Goal: Task Accomplishment & Management: Manage account settings

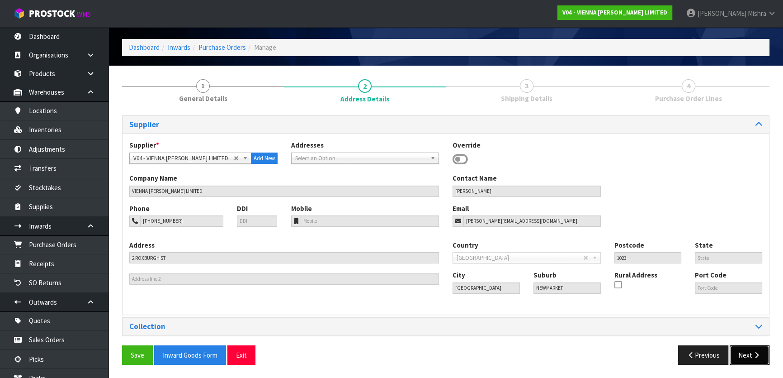
click at [745, 354] on button "Next" at bounding box center [750, 354] width 40 height 19
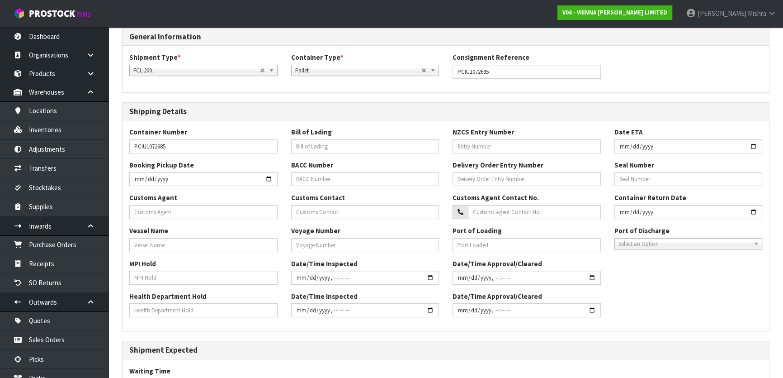
scroll to position [235, 0]
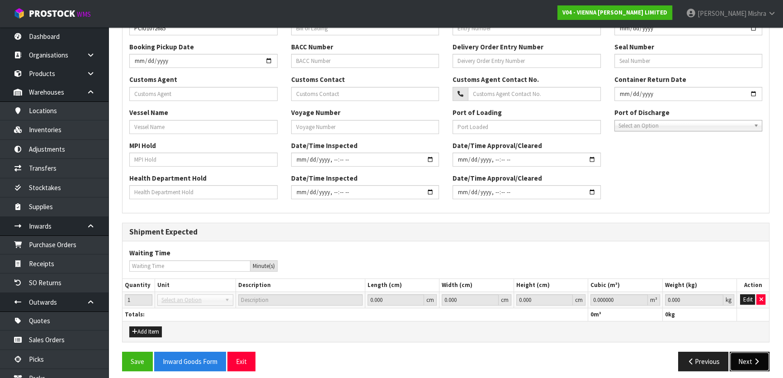
click at [747, 361] on button "Next" at bounding box center [750, 360] width 40 height 19
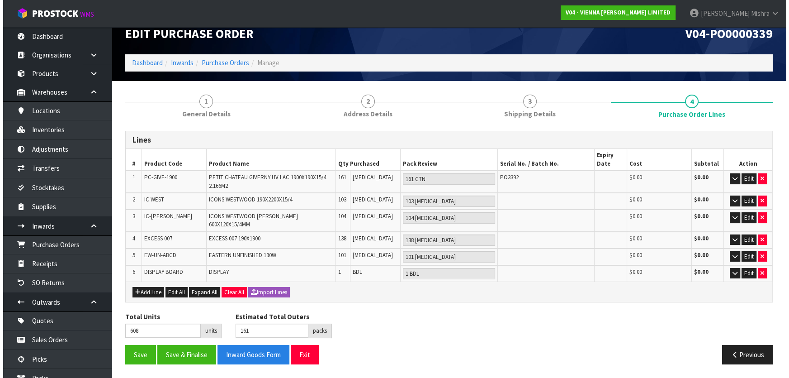
scroll to position [0, 0]
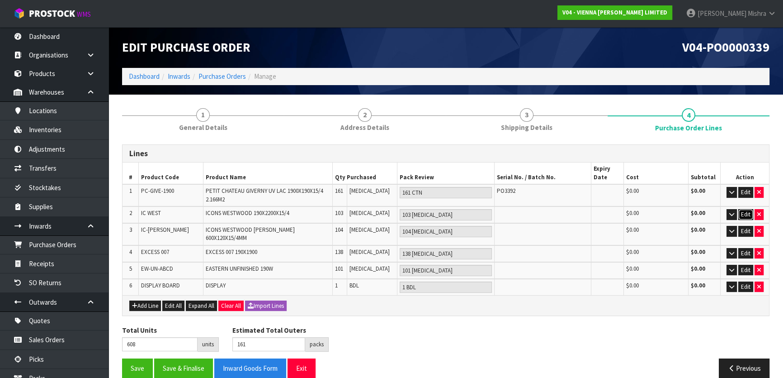
click at [744, 216] on button "Edit" at bounding box center [746, 214] width 15 height 11
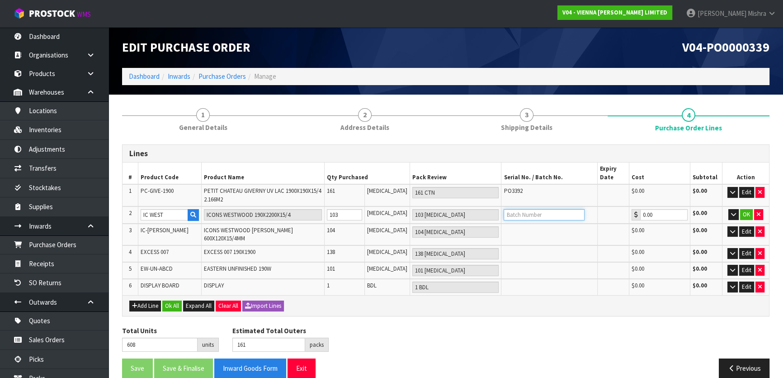
click at [549, 217] on input "text" at bounding box center [544, 214] width 81 height 11
click at [745, 233] on button "Edit" at bounding box center [746, 231] width 15 height 11
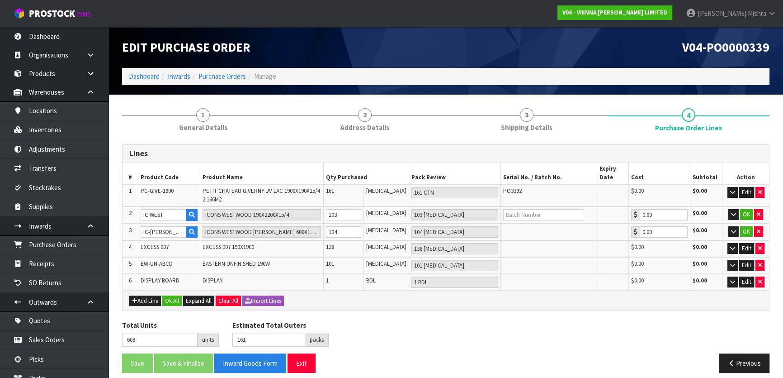
click at [570, 232] on td at bounding box center [549, 231] width 96 height 17
drag, startPoint x: 731, startPoint y: 232, endPoint x: 722, endPoint y: 236, distance: 9.5
click at [731, 231] on icon "button" at bounding box center [733, 231] width 5 height 6
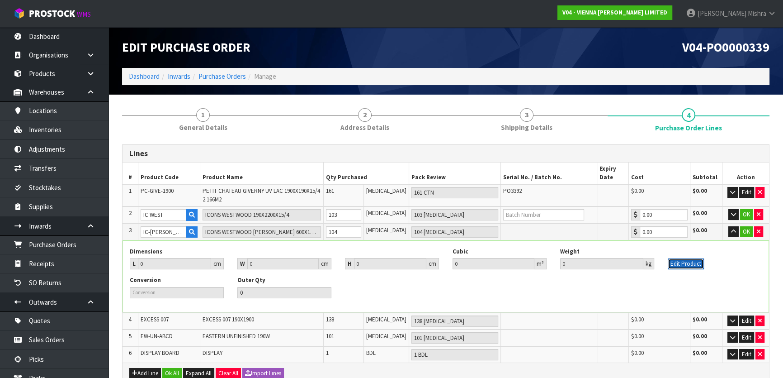
click at [690, 260] on button "Edit Product" at bounding box center [686, 263] width 36 height 11
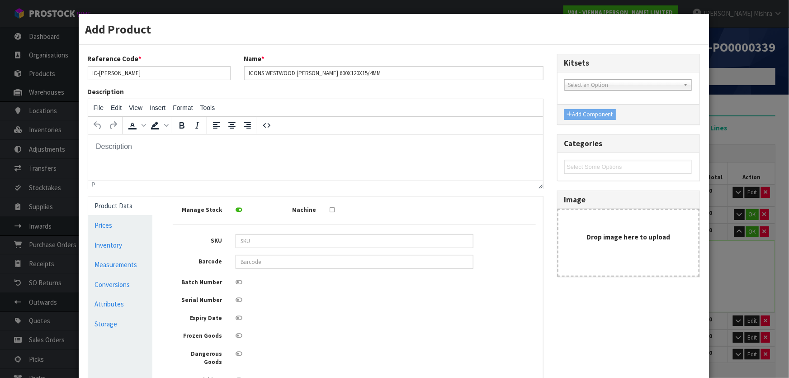
click at [237, 280] on icon at bounding box center [239, 282] width 7 height 6
click at [0, 0] on input "checkbox" at bounding box center [0, 0] width 0 height 0
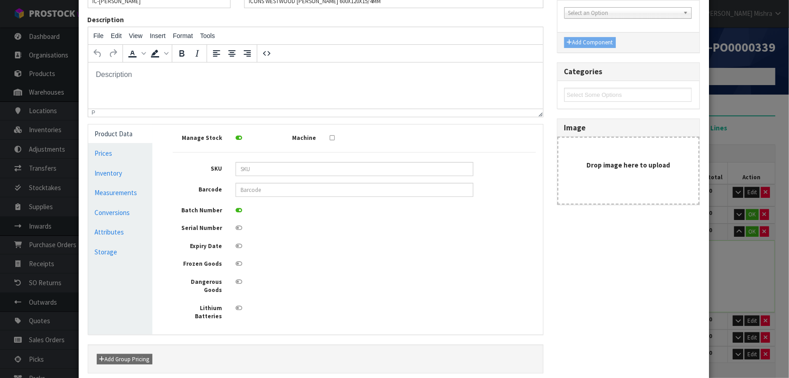
scroll to position [124, 0]
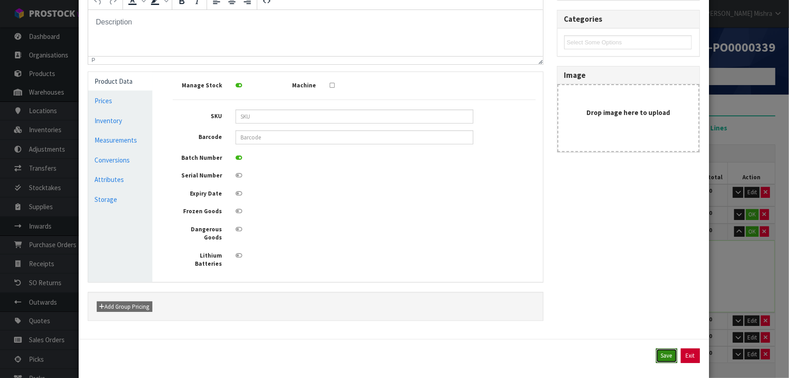
click at [668, 348] on button "Save" at bounding box center [666, 355] width 21 height 14
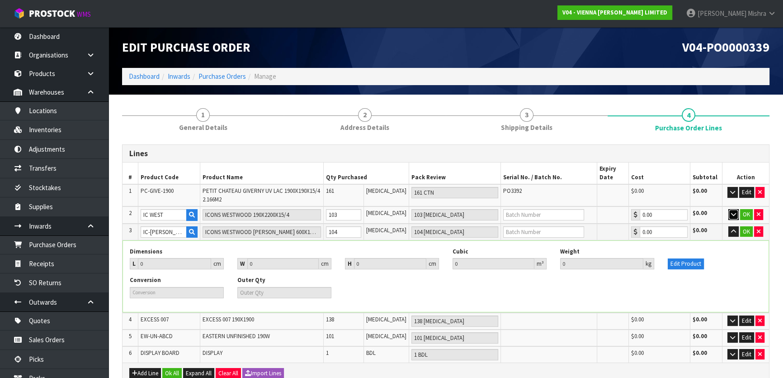
click at [735, 213] on icon "button" at bounding box center [733, 214] width 5 height 6
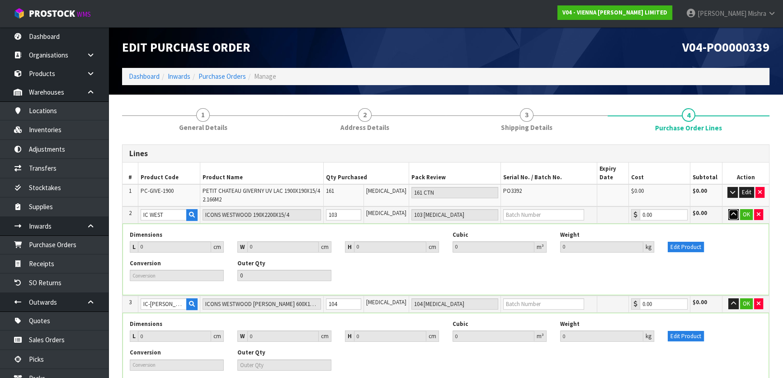
click at [732, 213] on icon "button" at bounding box center [733, 214] width 5 height 6
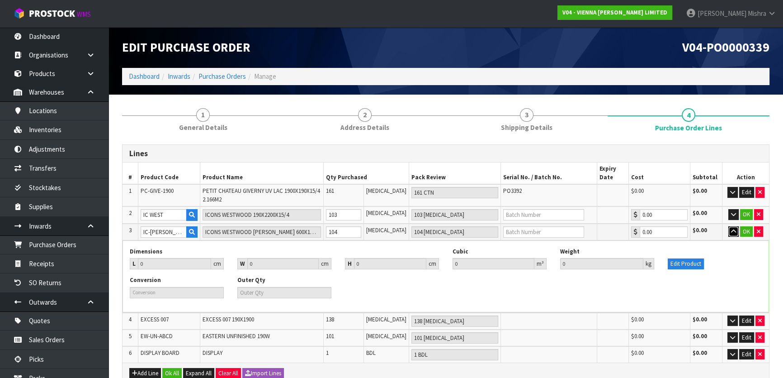
click at [730, 230] on button "button" at bounding box center [734, 231] width 10 height 11
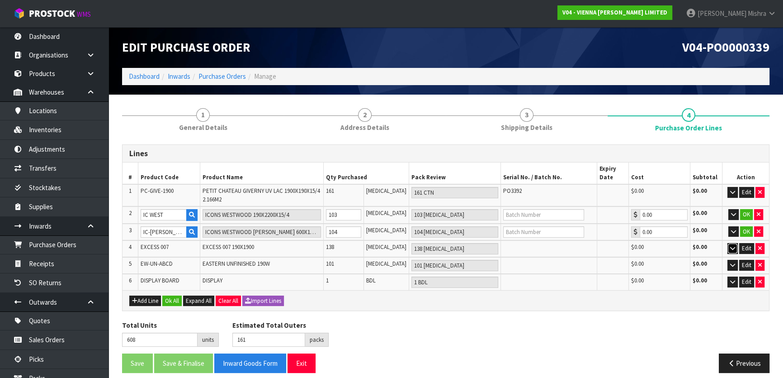
click at [734, 247] on icon "button" at bounding box center [732, 248] width 5 height 6
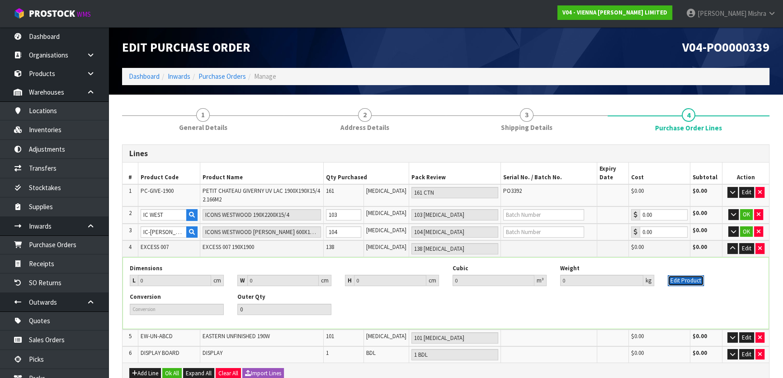
click at [694, 276] on button "Edit Product" at bounding box center [686, 280] width 36 height 11
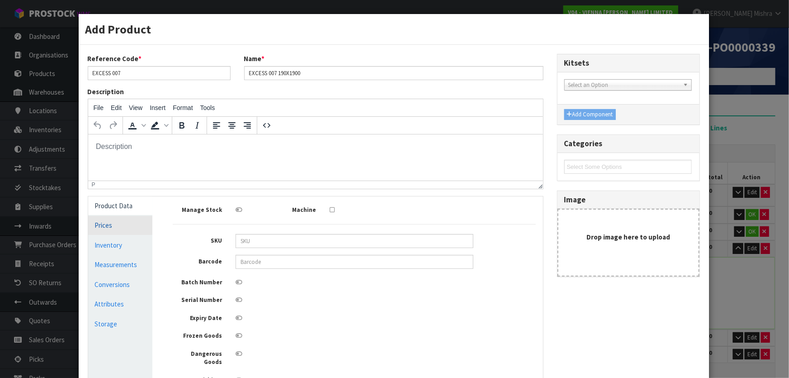
scroll to position [0, 0]
click at [236, 283] on icon at bounding box center [239, 282] width 7 height 6
click at [0, 0] on input "checkbox" at bounding box center [0, 0] width 0 height 0
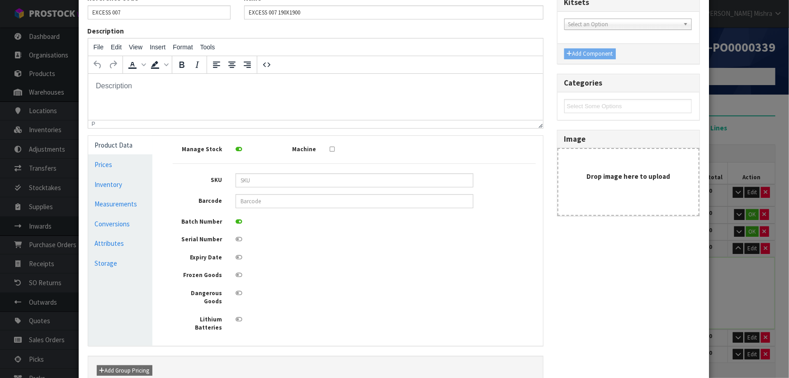
scroll to position [124, 0]
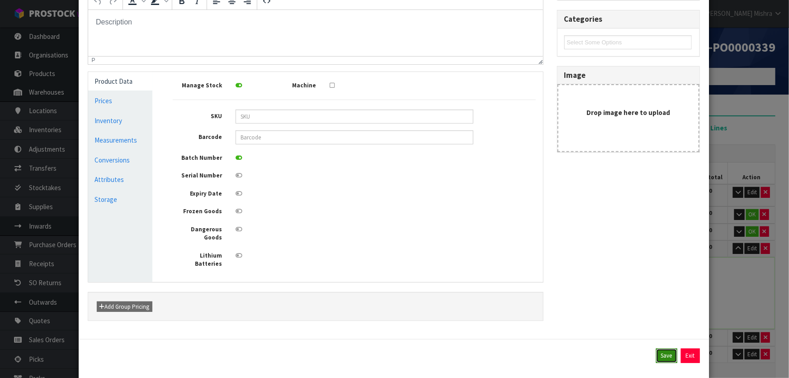
click at [656, 348] on button "Save" at bounding box center [666, 355] width 21 height 14
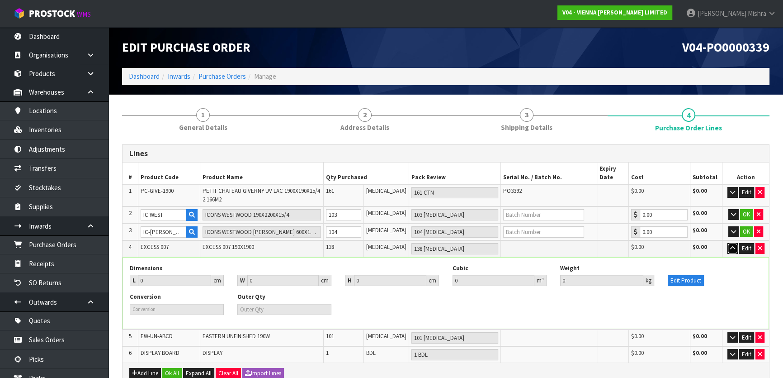
click at [733, 245] on icon "button" at bounding box center [732, 248] width 5 height 6
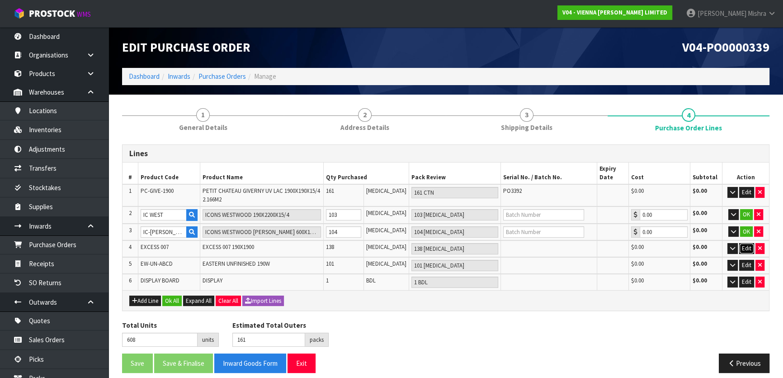
click at [740, 249] on button "Edit" at bounding box center [746, 248] width 15 height 11
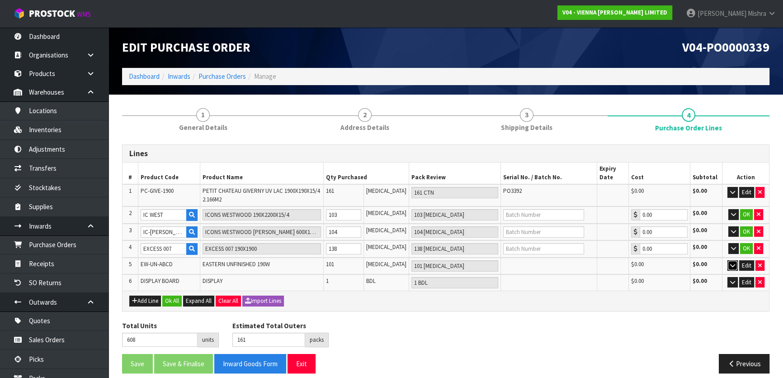
click at [732, 265] on icon "button" at bounding box center [732, 265] width 5 height 6
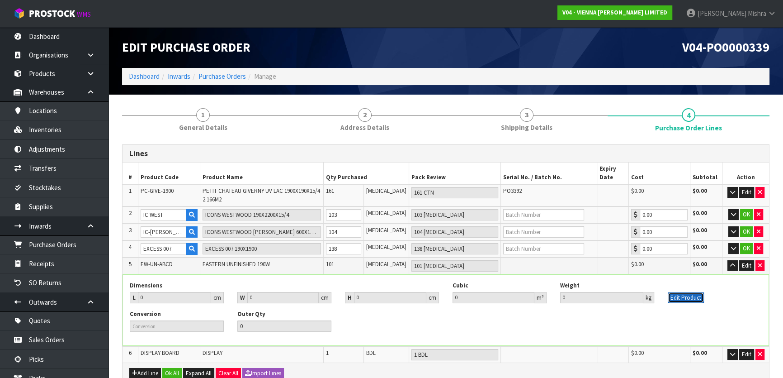
click at [693, 292] on button "Edit Product" at bounding box center [686, 297] width 36 height 11
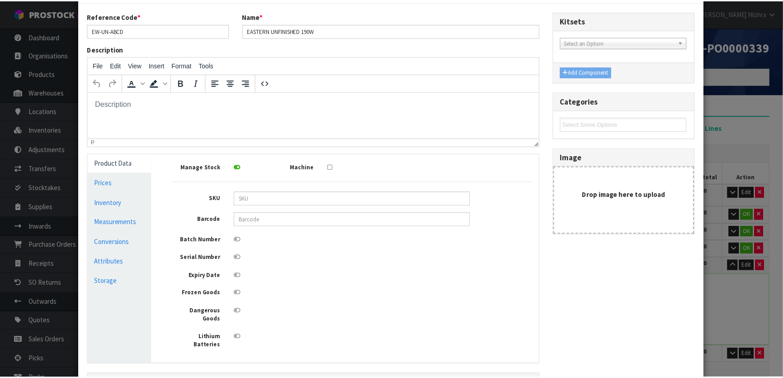
scroll to position [123, 0]
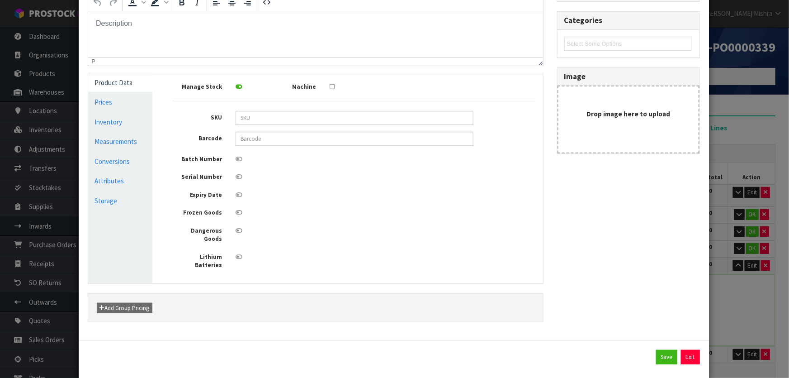
click at [238, 159] on icon at bounding box center [239, 159] width 7 height 6
click at [0, 0] on input "checkbox" at bounding box center [0, 0] width 0 height 0
click at [665, 350] on button "Save" at bounding box center [666, 357] width 21 height 14
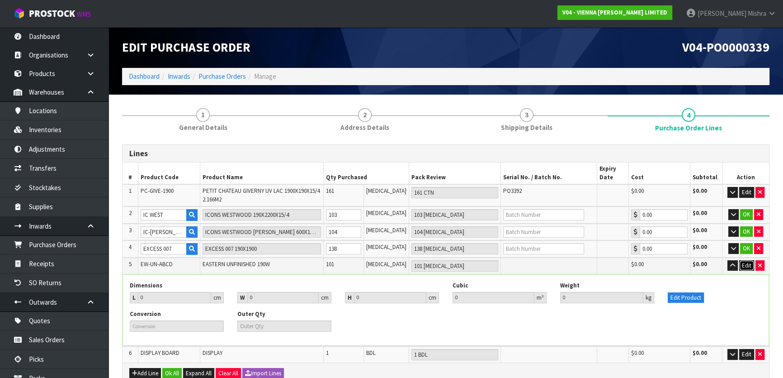
click at [742, 266] on button "Edit" at bounding box center [746, 265] width 15 height 11
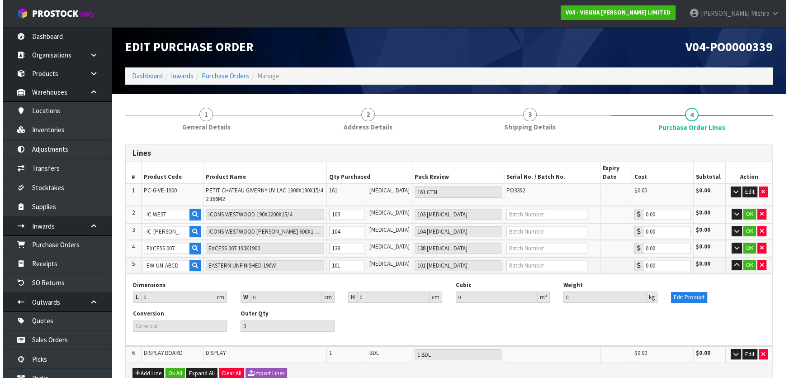
scroll to position [80, 0]
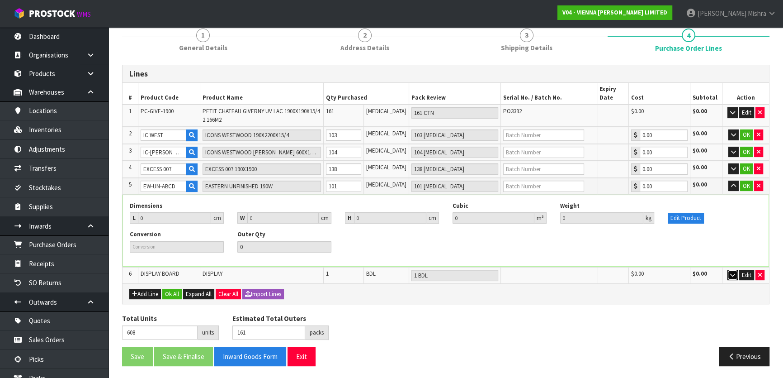
click at [734, 275] on button "button" at bounding box center [733, 275] width 10 height 11
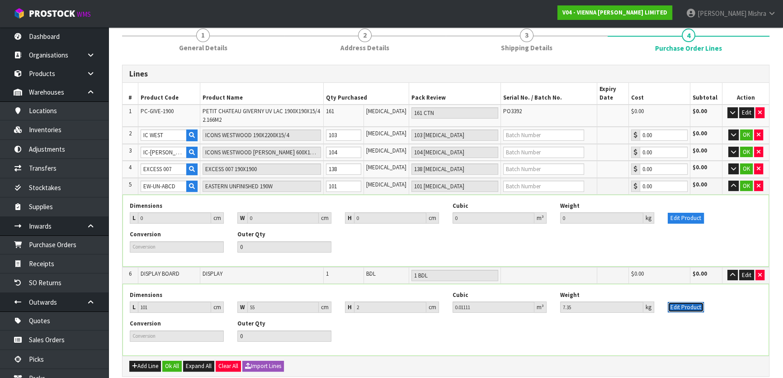
click at [682, 302] on button "Edit Product" at bounding box center [686, 307] width 36 height 11
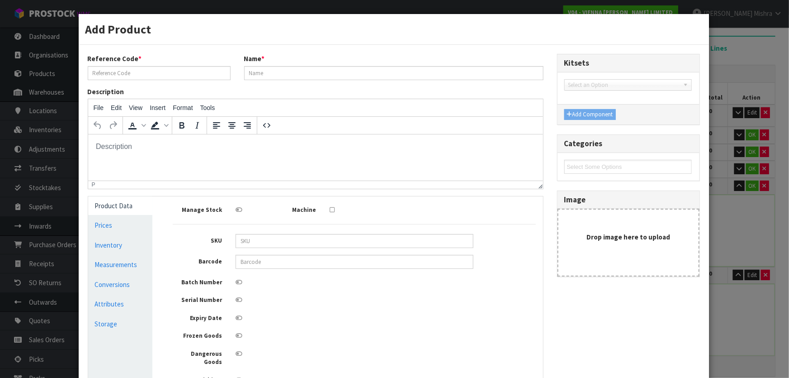
scroll to position [0, 0]
click at [236, 279] on label at bounding box center [239, 280] width 7 height 11
click at [0, 0] on input "checkbox" at bounding box center [0, 0] width 0 height 0
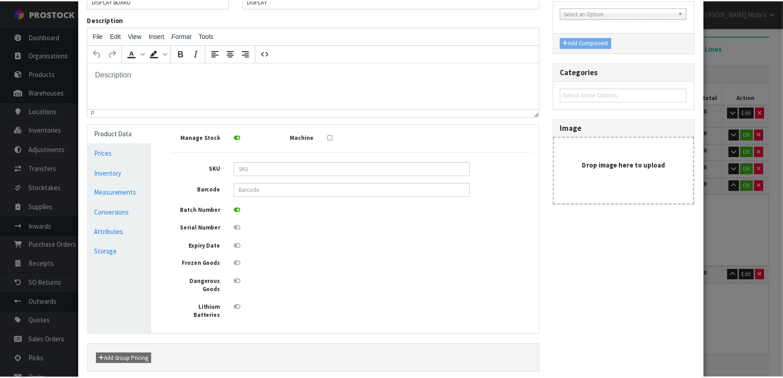
scroll to position [124, 0]
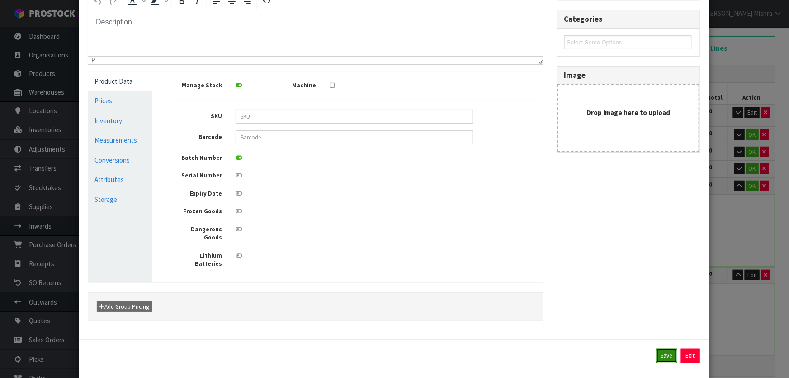
click at [661, 348] on button "Save" at bounding box center [666, 355] width 21 height 14
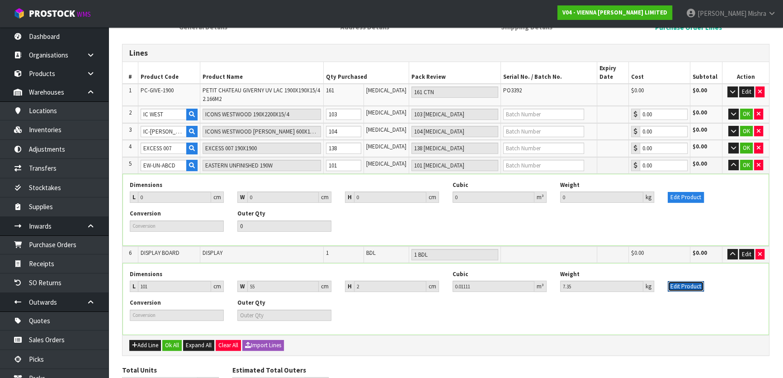
scroll to position [121, 0]
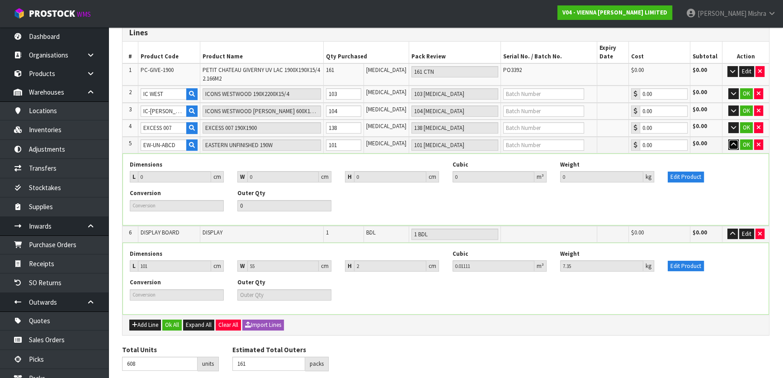
click at [733, 143] on icon "button" at bounding box center [733, 145] width 5 height 6
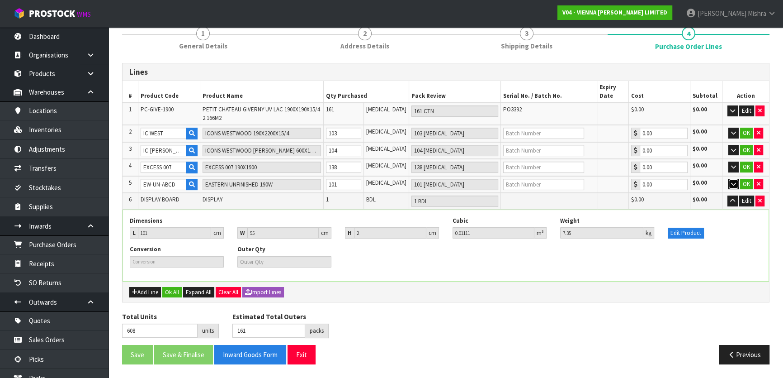
scroll to position [80, 0]
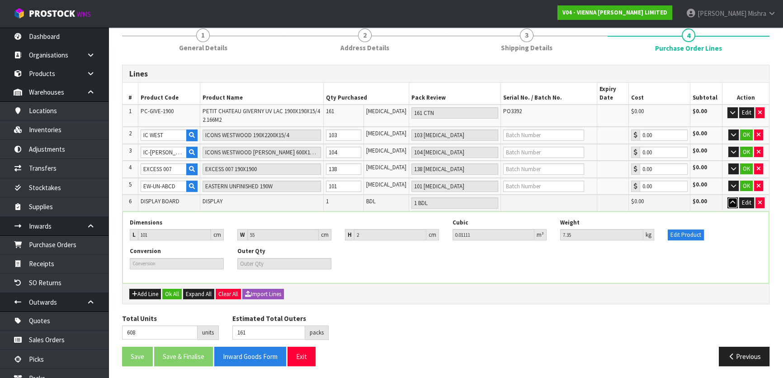
click at [732, 204] on button "button" at bounding box center [733, 202] width 10 height 11
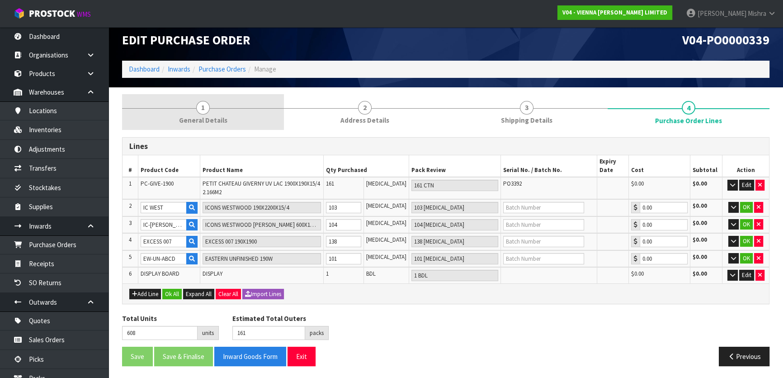
drag, startPoint x: 210, startPoint y: 122, endPoint x: 201, endPoint y: 133, distance: 14.5
click at [210, 122] on span "General Details" at bounding box center [203, 119] width 48 height 9
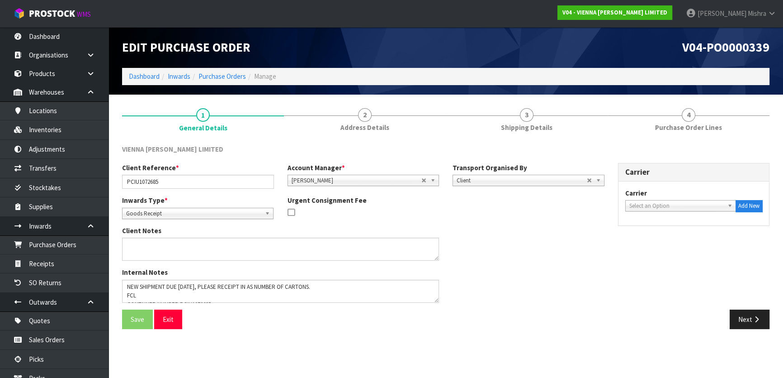
scroll to position [0, 0]
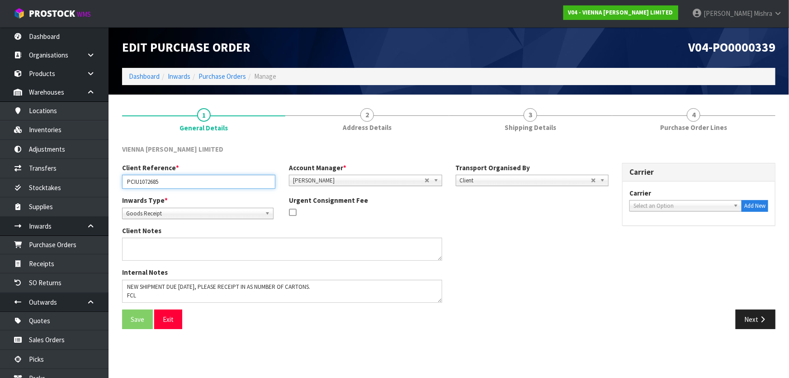
drag, startPoint x: 166, startPoint y: 180, endPoint x: 116, endPoint y: 181, distance: 50.7
click at [116, 181] on div "Client Reference * PCIU1072685" at bounding box center [198, 176] width 167 height 26
drag, startPoint x: 669, startPoint y: 131, endPoint x: 618, endPoint y: 149, distance: 54.1
click at [669, 131] on span "Purchase Order Lines" at bounding box center [693, 127] width 67 height 9
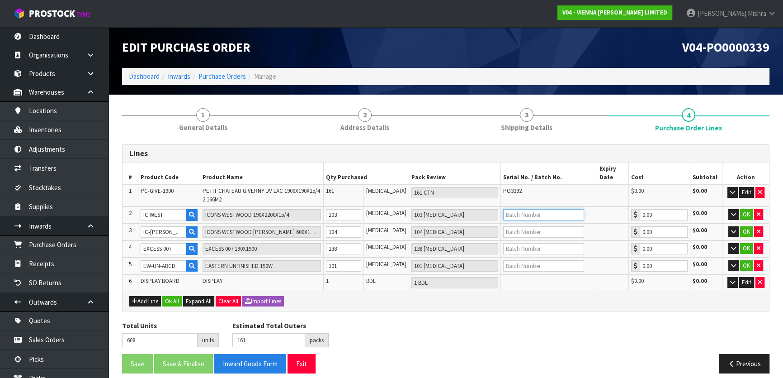
click at [516, 217] on input "text" at bounding box center [543, 214] width 81 height 11
paste input "PO3392"
click at [519, 233] on input "text" at bounding box center [543, 231] width 81 height 11
paste input "PO3392"
click at [519, 249] on input "text" at bounding box center [543, 248] width 81 height 11
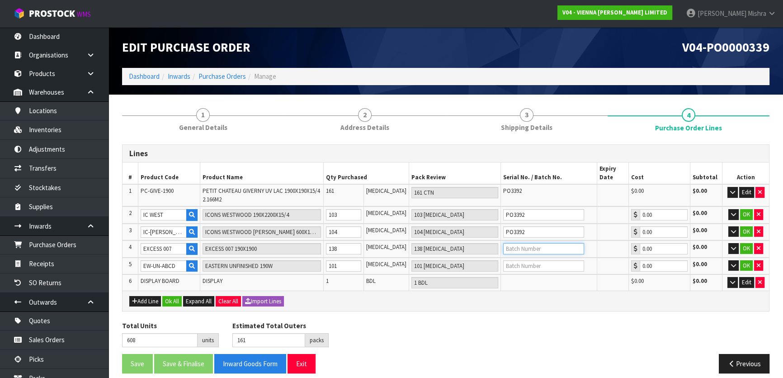
paste input "PO3392"
click at [519, 268] on input "text" at bounding box center [543, 265] width 81 height 11
paste input "PO3392"
click at [747, 213] on button "OK" at bounding box center [746, 214] width 13 height 11
click at [744, 229] on button "OK" at bounding box center [746, 231] width 13 height 11
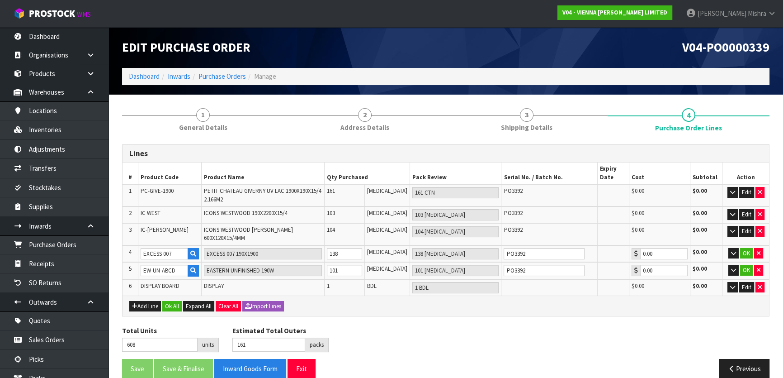
click at [749, 254] on td "OK" at bounding box center [746, 253] width 47 height 17
click at [749, 253] on td "OK" at bounding box center [746, 253] width 47 height 17
click at [746, 250] on button "OK" at bounding box center [746, 253] width 13 height 11
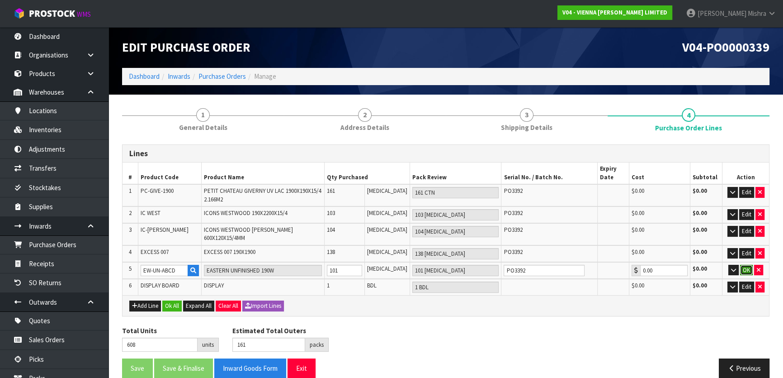
click at [745, 265] on button "OK" at bounding box center [746, 270] width 13 height 11
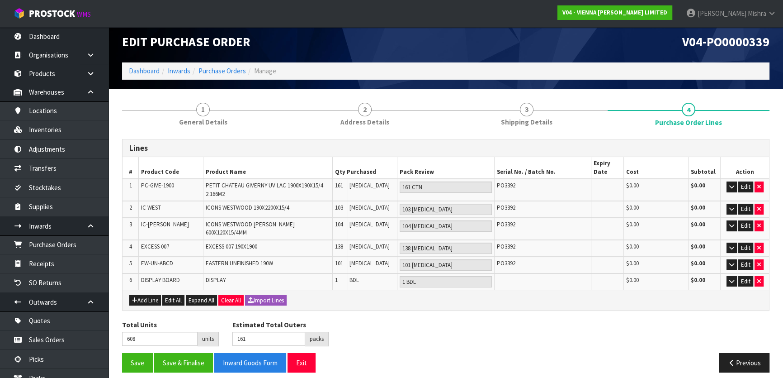
scroll to position [7, 0]
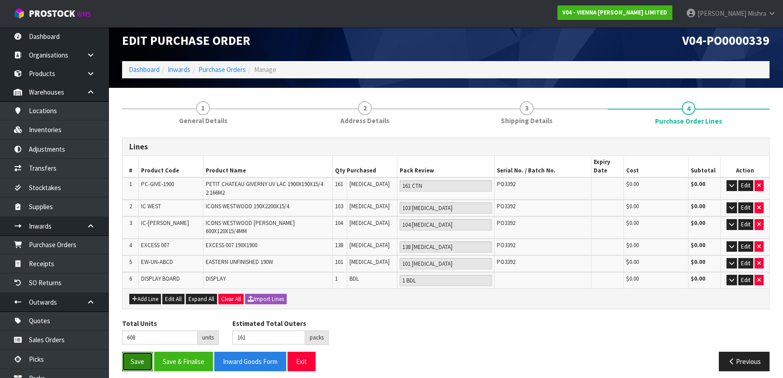
click at [138, 351] on button "Save" at bounding box center [137, 360] width 31 height 19
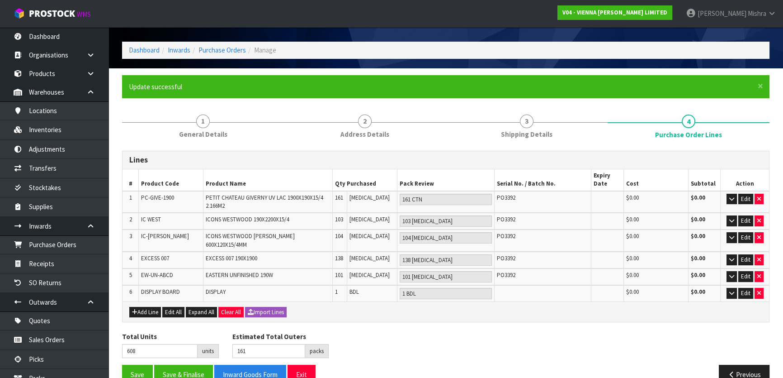
scroll to position [39, 0]
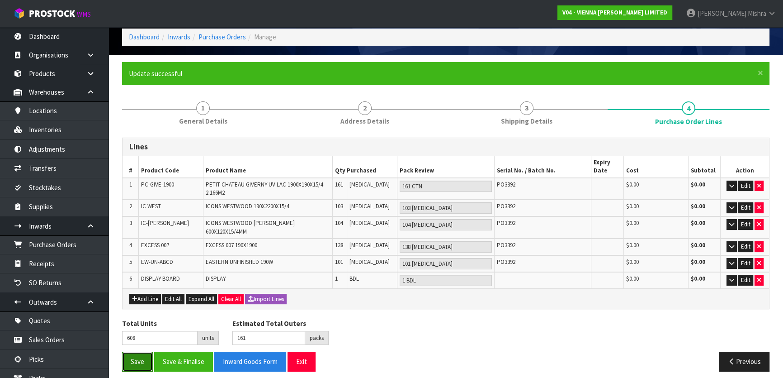
click at [134, 351] on button "Save" at bounding box center [137, 360] width 31 height 19
